Goal: Task Accomplishment & Management: Complete application form

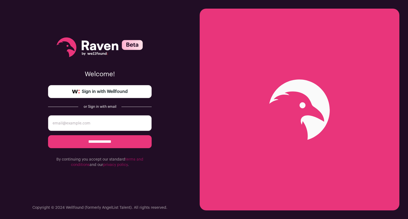
click at [135, 92] on link "Sign in with Wellfound" at bounding box center [100, 91] width 104 height 13
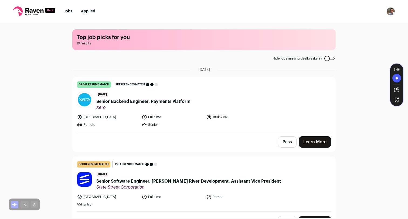
click at [174, 103] on span "Senior Backend Engineer, Payments Platform" at bounding box center [143, 102] width 94 height 6
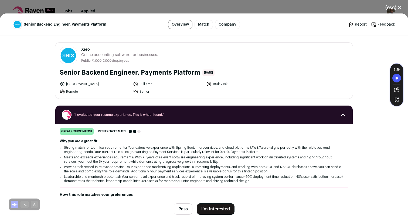
click at [216, 209] on button "I'm Interested" at bounding box center [216, 209] width 38 height 11
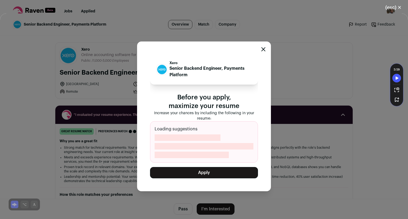
click at [225, 174] on button "Apply" at bounding box center [204, 172] width 108 height 11
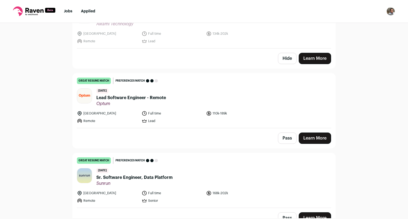
scroll to position [839, 0]
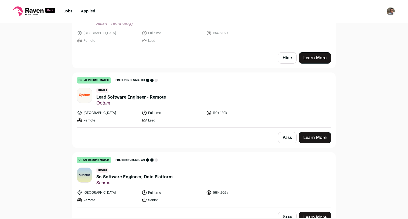
click at [152, 94] on span "Lead Software Engineer - Remote" at bounding box center [131, 97] width 70 height 6
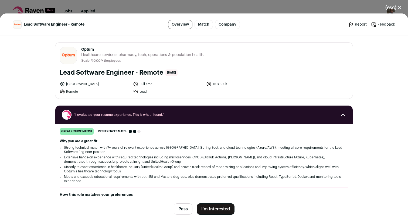
click at [218, 209] on button "I'm Interested" at bounding box center [216, 209] width 38 height 11
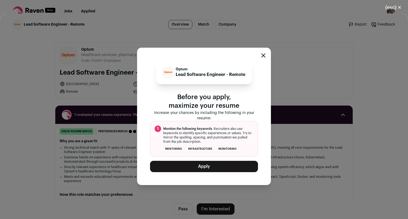
click at [219, 168] on button "Apply" at bounding box center [204, 166] width 108 height 11
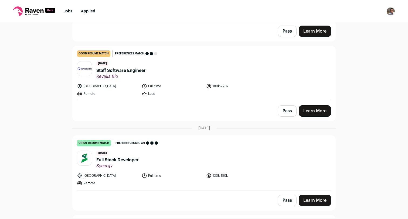
scroll to position [191, 0]
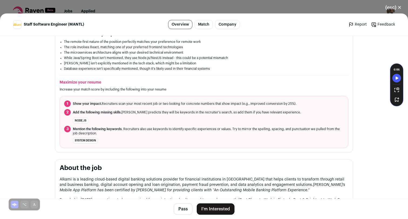
scroll to position [163, 0]
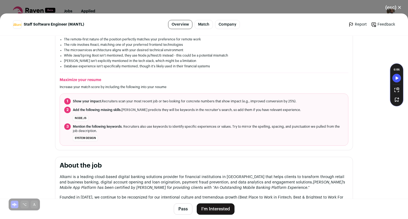
click at [218, 208] on button "I'm Interested" at bounding box center [216, 209] width 38 height 11
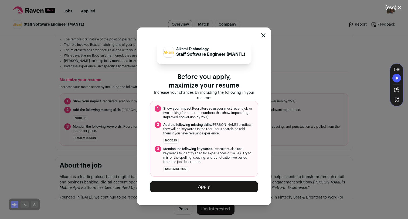
click at [218, 188] on button "Apply" at bounding box center [204, 186] width 108 height 11
